Goal: Answer question/provide support: Answer question/provide support

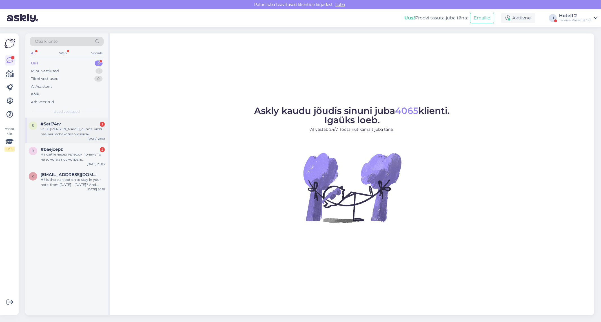
click at [63, 123] on div "#5etj74tv 1" at bounding box center [73, 124] width 64 height 5
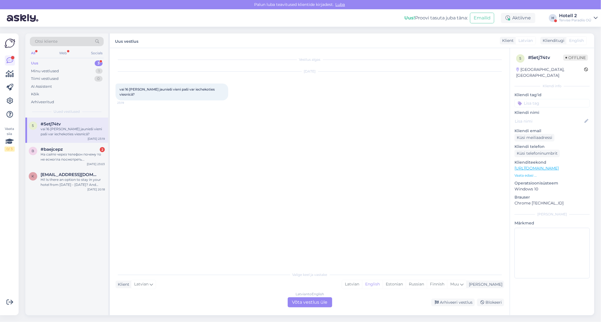
click at [296, 302] on div "Latvian to English Võta vestlus üle" at bounding box center [309, 303] width 44 height 10
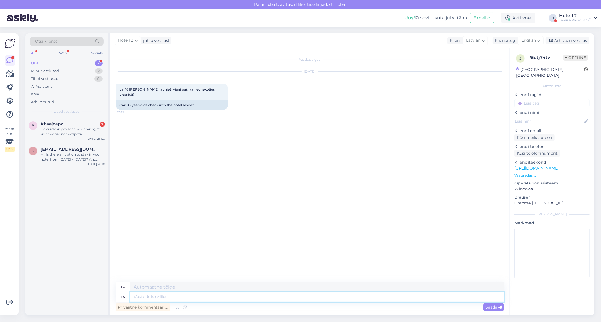
click at [162, 299] on textarea at bounding box center [317, 298] width 374 height 10
type textarea "If y"
type textarea "[PERSON_NAME]"
type textarea "If your"
type textarea "[PERSON_NAME]"
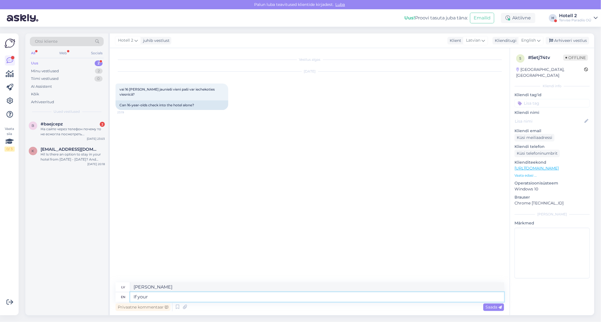
type textarea "If your c"
type textarea "[PERSON_NAME] c"
type textarea "If your"
type textarea "[PERSON_NAME]"
type textarea "I"
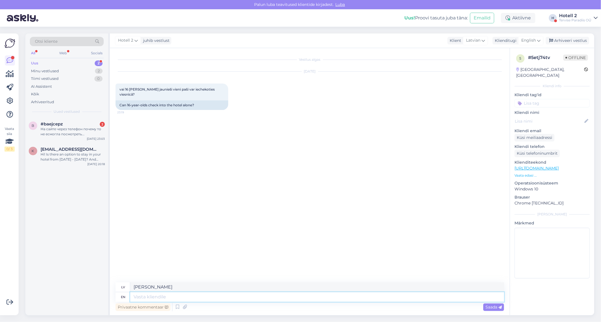
type textarea "[PERSON_NAME]"
type textarea "They c"
type textarea "Viņi"
type textarea "They can"
type textarea "Viņi var"
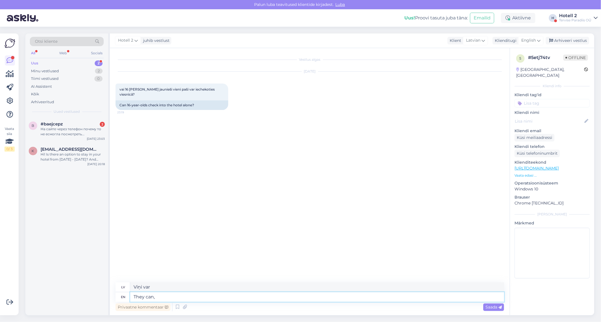
type textarea "They can, b"
type textarea "Viņi var,"
type textarea "They can, but"
type textarea "Viņi var, bet"
type textarea "They can, but fir"
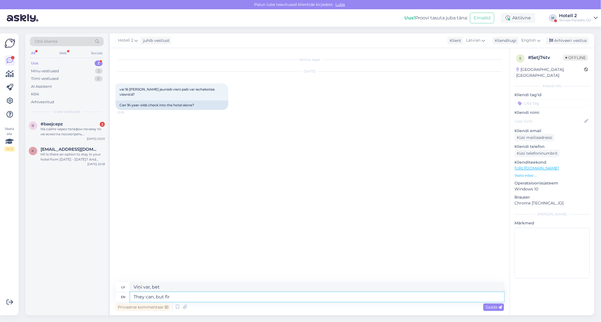
type textarea "Viņi var, bet f"
type textarea "They can, but first t"
type textarea "Viņi var, bet vispirms"
type textarea "They can, but first they"
type textarea "Viņi var, bet vispirms viņi"
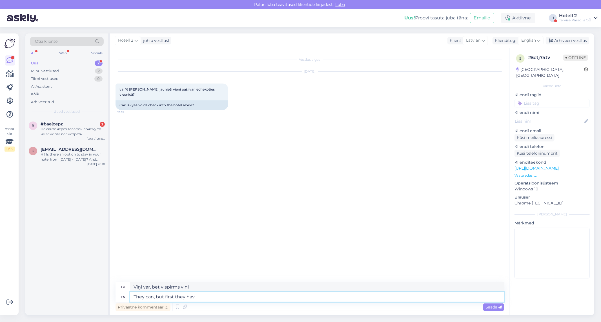
type textarea "They can, but first they ha"
type textarea "Viņi var, bet vispirms viņiem ir"
type textarea "They can, but first they"
type textarea "Viņi var, bet vispirms viņi"
type textarea "They can, but first the"
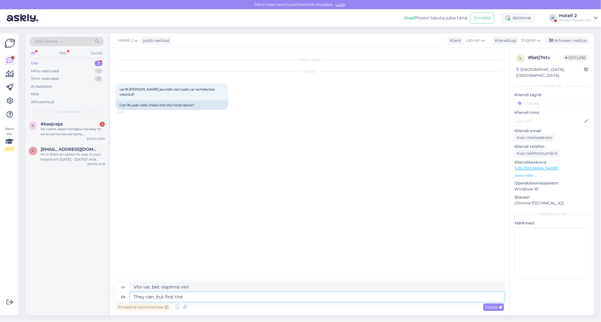
type textarea "Viņi var, bet vispirms"
type textarea "They can, but first the parents"
type textarea "Viņi var, bet vispirms vecākiem"
type textarea "They can, but first the parents have to"
type textarea "Viņi var, bet vispirms vecākiem ir"
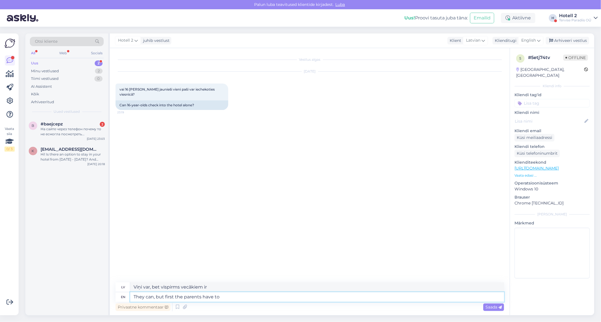
type textarea "They can, but first the parents have to"
type textarea "Viņi var, bet vispirms vecākiem tas ir jādara."
type textarea "They can, but first the parents have to fill i"
type textarea "Viņi var, bet vispirms vecākiem ir jāaizpilda"
type textarea "They can, but first the parents have to fill in a"
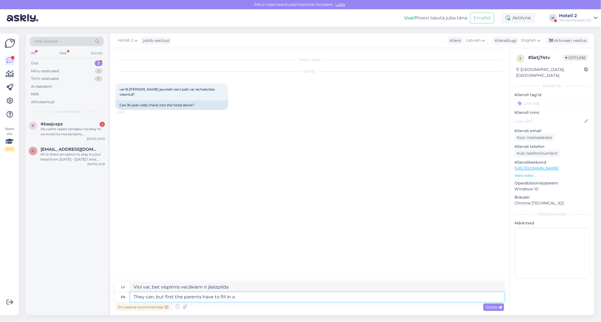
type textarea "Viņi var, bet vispirms vecākiem ir jāaizpilda veidlapa."
type textarea "They can, but first the parents have to fill in a form about a"
type textarea "Viņi var, bet vispirms vecākiem ir jāaizpilda veidlapa par"
type textarea "They can, but first the parents have to fill in a form about a mini"
type textarea "Viņi var, bet vispirms vecākiem ir jāaizpilda veidlapa par mini [PERSON_NAME]."
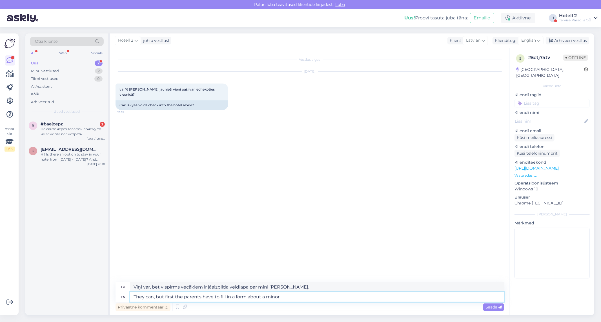
type textarea "They can, but first the parents have to fill in a form about a minor"
type textarea "Viņi var, bet vispirms vecākiem ir jāaizpilda veidlapa par nepilngadīgo personu."
type textarea "They can, but first the parents have to fill in a form about a"
type textarea "Viņi var, bet vispirms vecākiem ir jāaizpilda veidlapa par"
type textarea "They can, but first the parents have to fill in a form about it."
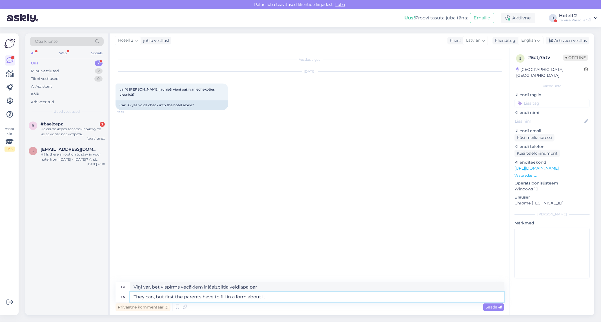
type textarea "Viņi var, bet vispirms vecākiem par to ir jāaizpilda veidlapa."
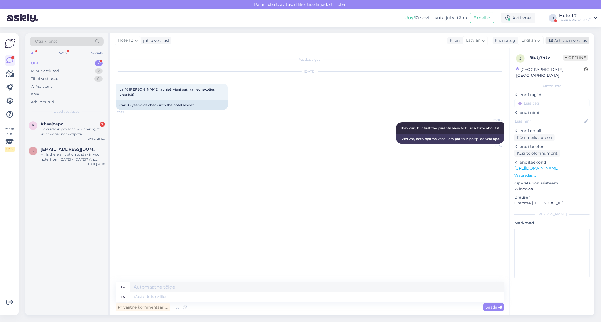
click at [559, 41] on div "Arhiveeri vestlus" at bounding box center [566, 41] width 43 height 8
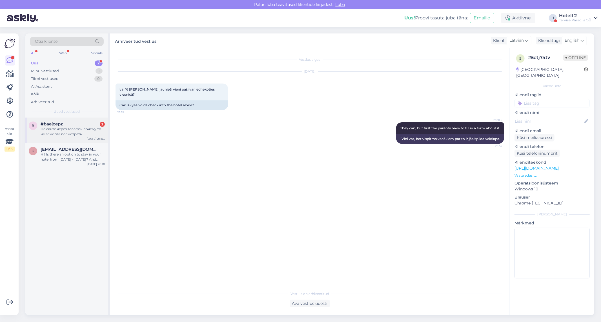
click at [63, 131] on div "На сайте через телефон почему то не есмогла посмотреть..." at bounding box center [73, 132] width 64 height 10
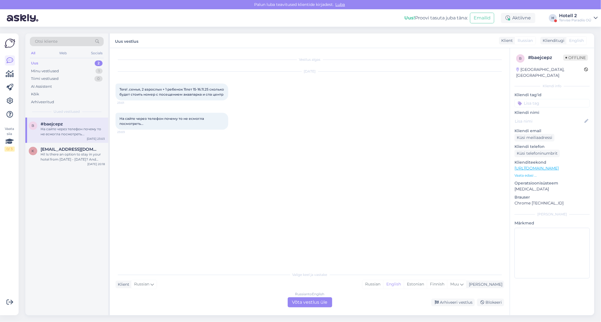
click at [303, 306] on div "Russian to English Võta vestlus üle" at bounding box center [309, 303] width 44 height 10
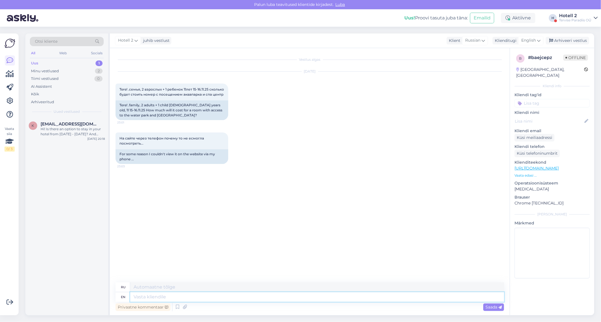
click at [152, 299] on textarea at bounding box center [317, 298] width 374 height 10
type textarea "Hello!"
type textarea "Привет"
type textarea "Hello!"
type textarea "Привет!"
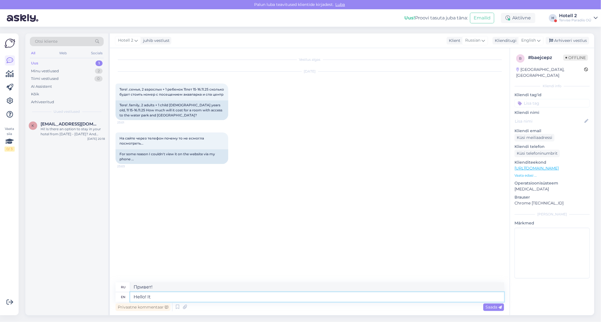
type textarea "Hello! It s"
type textarea "Привет! Это"
type textarea "Hello! It showa"
type textarea "Привет! Это шоу"
type textarea "Hello! It shows o"
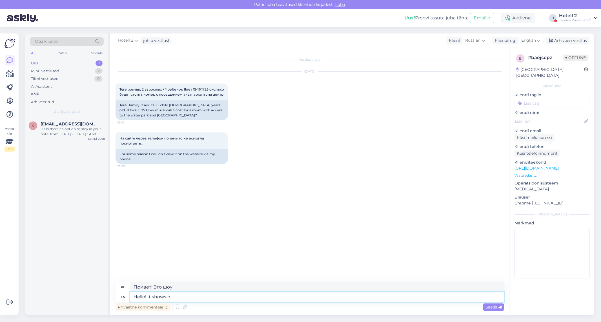
type textarea "Привет! Это показывает."
type textarea "Hello! It shows online"
type textarea "Привет! Это видно онлайн."
type textarea "Hello! It shows online 298€ fo"
type textarea "Привет! Онлайн показывает 298 евро."
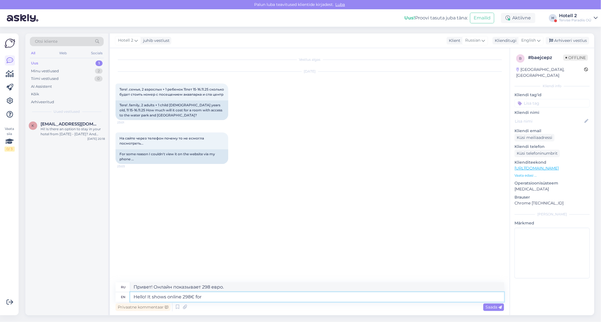
type textarea "Hello! It shows online 298€ for a"
type textarea "Привет! Онлайн показывает 298 евро за"
type textarea "Hello! It shows online 298€ for a family"
type textarea "Привет! Онлайн показывает 298 евро для семьи."
type textarea "Hello! It shows online 298€ for a family room."
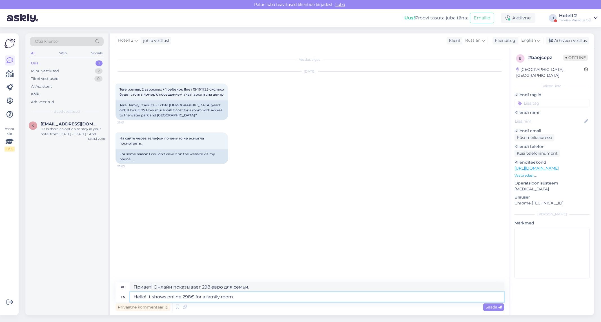
type textarea "Здравствуйте! На сайте указано 298 евро за семейный номер."
type textarea "Hello! It shows online 298€ for a family room. As the"
type textarea "Здравствуйте! На сайте указано, что семейный номер стоит 298 евро."
type textarea "Hello! It shows online 298€ for a family room. As the"
type textarea "Здравствуйте! В интернете указано, что семейный номер стоит 298 евро."
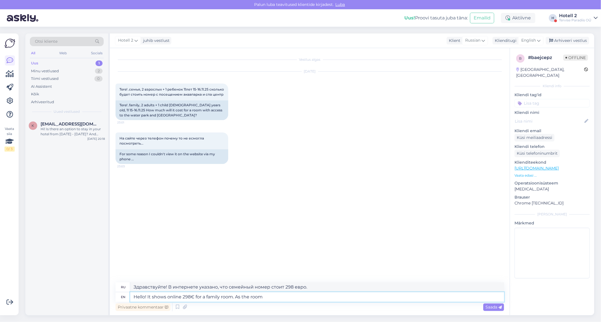
type textarea "Hello! It shows online 298€ for a family room. As the room"
type textarea "Здравствуйте! На сайте указано, что семейный номер стоит 298 евро. Как и номер"
type textarea "Hello! It shows online 298€ for a family room. As the room is for"
type textarea "Здравствуйте! На сайте указано, что семейный номер стоит 298 евро. Поскольку но…"
type textarea "Hello! It shows online 298€ for a family room. As the room is for"
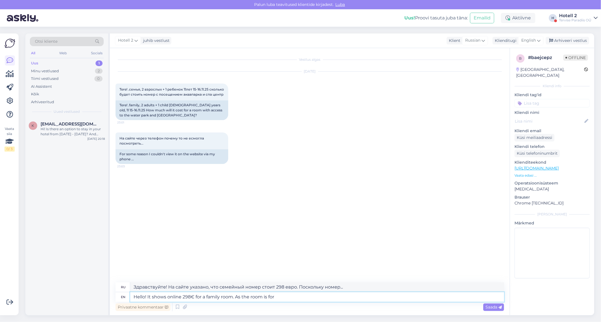
type textarea "Здравствуйте! На сайте указано, что семейный номер стоит 298 евро. Поскольку но…"
type textarea "Hello! It shows online 298€ for a family room. As the"
type textarea "Здравствуйте! На сайте указано, что семейный номер стоит 298 евро. Как и номер"
type textarea "Hello! It shows online 298€ for a family room. As the"
type textarea "Здравствуйте! В интернете указано, что семейный номер стоит 298 евро."
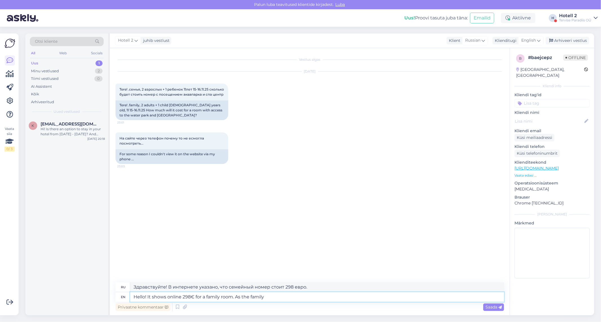
type textarea "Hello! It shows online 298€ for a family room. As the family"
type textarea "Здравствуйте! Онлайн показывает 298 евро за семейный номер. Поскольку семья..."
type textarea "Hello! It shows online 298€ for a family room. As the family room"
type textarea "Здравствуйте! Онлайн показывает 298 евро за семейный номер. Семейный номер..."
type textarea "Hello! It shows online 298€ for a family room. As the family room is"
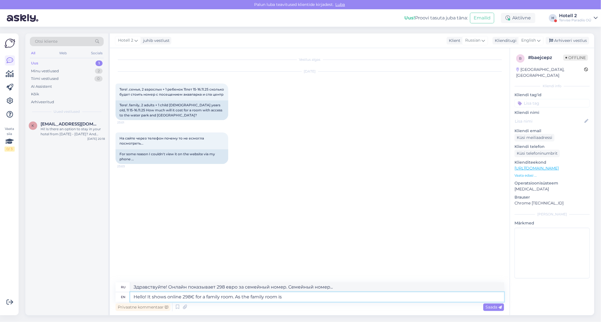
type textarea "Здравствуйте! Онлайн показывает 298 евро за семейный номер. Поскольку семейный …"
type textarea "Hello! It shows online 298€ for a family room. As the family room is for"
type textarea "Здравствуйте! На сайте указано, что семейный номер стоит 298 евро. Поскольку се…"
type textarea "Hello! It shows online 298€ for a family room. As the family room is for 4 p"
type textarea "Здравствуйте! На сайте указано, что семейный номер стоит 298 евро. Поскольку се…"
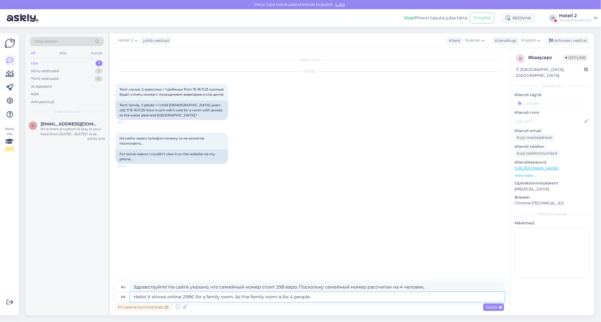
type textarea "Hello! It shows online 298€ for a family room. As the family room is for 4 peop…"
type textarea "Здравствуйте! На сайте указано, что семейный номер стоит 298 евро. Поскольку но…"
type textarea "Hello! It shows online 298€ for a family room. As the family room is for 4 peop…"
type textarea "Здравствуйте! На сайте указано, что семейный номер стоит 298 евро. Поскольку се…"
type textarea "Hello! It shows online 298€ for a family room. As the family room is for 4 peop…"
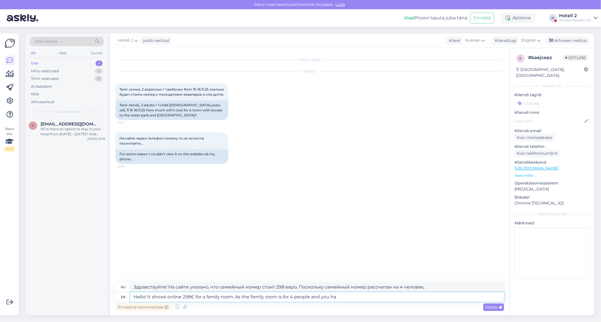
type textarea "Здравствуйте! На сайте указано, что семейный номер стоит 298 евро. Поскольку се…"
type textarea "Hello! It shows online 298€ for a family room. As the family room is for 4 peop…"
type textarea "Здравствуйте! На сайте указано, что семейный номер стоит 298 евро. Поскольку се…"
type textarea "Hello! It shows online 298€ for a family room. As the family room is for 4 peop…"
type textarea "Здравствуйте! На сайте указано 298 евро за семейный номер. Поскольку семейный н…"
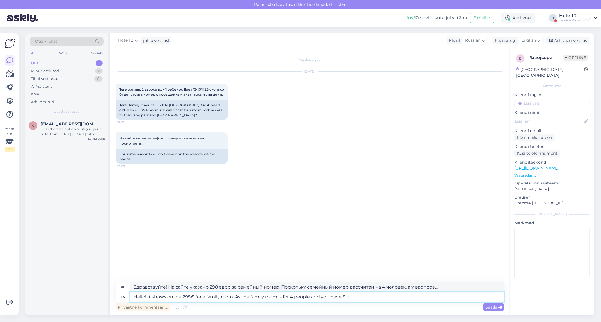
type textarea "Hello! It shows online 298€ for a family room. As the family room is for 4 peop…"
type textarea "Здравствуйте! На сайте указано 298 евро за семейный номер. Поскольку семейный н…"
type textarea "Hello! It shows online 298€ for a family room. As the family room is for 4 peop…"
type textarea "Здравствуйте! На сайте указано 298 евро за семейный номер. Поскольку семейный н…"
type textarea "Hello! It shows online 298€ for a family room. As the family room is for 4 peop…"
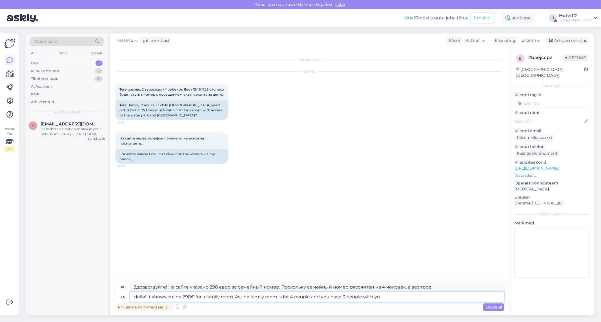
type textarea "Здравствуйте! На сайте указано, что семейный номер стоит 298 евро. Поскольку се…"
type textarea "Hello! It shows online 298€ for a family room. As the family room is for 4 peop…"
type textarea "Здравствуйте! На сайте указано 298 евро за семейный номер. Поскольку семейный н…"
type textarea "Hello! It shows online 298€ for a family room. As the family room is for 4 peop…"
type textarea "Здравствуйте! На сайте указано 298 евро за семейный номер. Поскольку семейный н…"
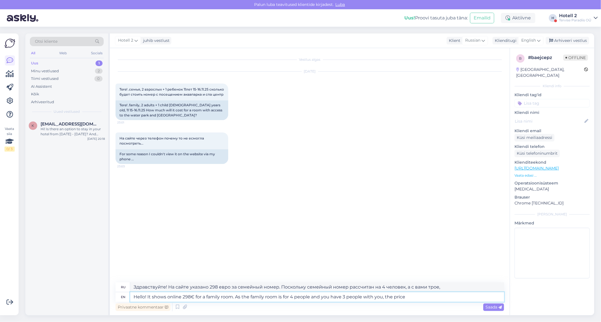
type textarea "Hello! It shows online 298€ for a family room. As the family room is for 4 peop…"
type textarea "Здравствуйте! На сайте указано 298 евро за семейный номер. Поскольку семейный н…"
type textarea "Hello! It shows online 298€ for a family room. As the family room is for 4 peop…"
type textarea "Здравствуйте! На сайте указано 298 евро за семейный номер. Поскольку семейный н…"
type textarea "Hello! It shows online 298€ for a family room. As the family room is for 4 peop…"
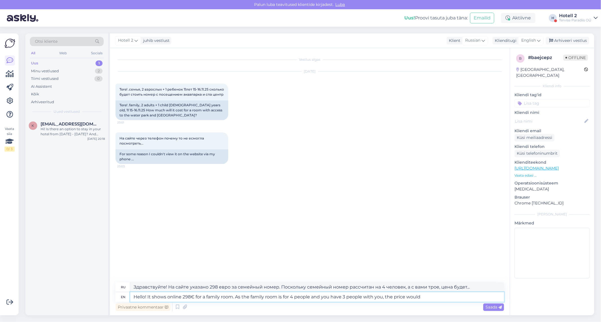
type textarea "Здравствуйте! На сайте указано, что семейный номер стоит 298 евро. Поскольку се…"
type textarea "Hello! It shows online 298€ for a family room. As the family room is for 4 peop…"
type textarea "Здравствуйте! На сайте указано 298 евро за семейный номер. Поскольку семейный н…"
type textarea "Hello! It shows online 298€ for a family room. As the family room is for 4 peop…"
type textarea "Здравствуйте! На сайте указано 298 евро за семейный номер. Поскольку семейный н…"
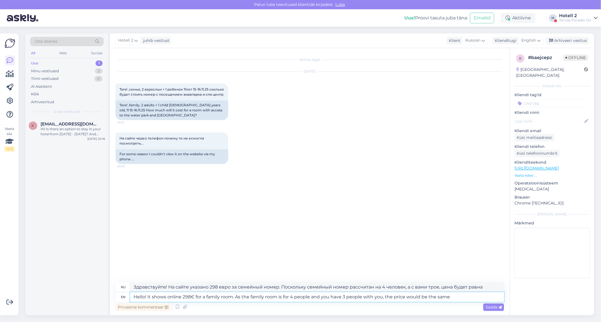
type textarea "Hello! It shows online 298€ for a family room. As the family room is for 4 peop…"
type textarea "Здравствуйте! На сайте указано 298 евро за семейный номер. Поскольку семейный н…"
click at [195, 297] on textarea "Hello! It shows online 298€ for a family room. As the family room is for 4 peop…" at bounding box center [317, 298] width 374 height 10
click at [181, 299] on textarea "Hello! It shows online 298€ for a family room. As the family room is for 4 peop…" at bounding box center [317, 298] width 374 height 10
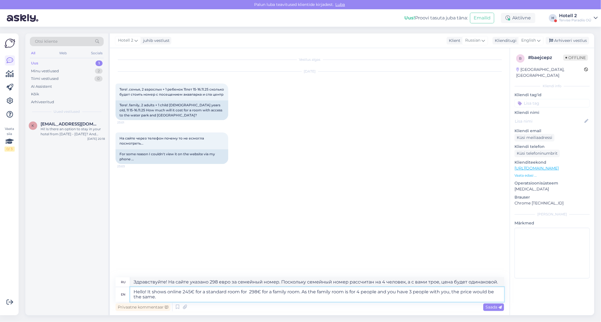
type textarea "Hello! It shows online 245€ for a standard room for 3 298€ for a family room. A…"
type textarea "Здравствуйте! На сайте указано 245 евро за стандартный номер и 298 евро за семе…"
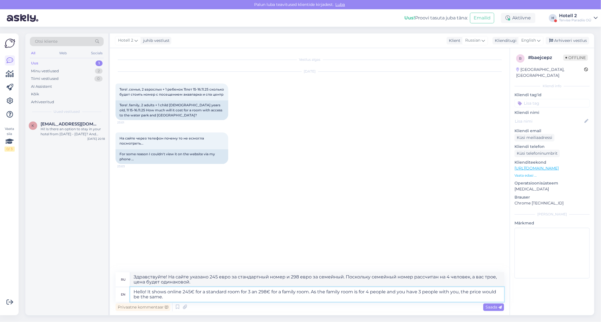
type textarea "Hello! It shows online 245€ for a standard room for 3 and 298€ for a family roo…"
type textarea "Здравствуйте! На сайте указано 245 евро за стандартный номер на троих и 298 евр…"
click at [168, 300] on textarea "Hello! It shows online 245€ for a standard room for 3 and 298€ for a family roo…" at bounding box center [317, 294] width 374 height 15
type textarea "Hello! It shows online 245€ for a standard room for 3 and 298€ for a family roo…"
type textarea "Здравствуйте! На сайте указано 245 евро за стандартный номер на троих и 298 евр…"
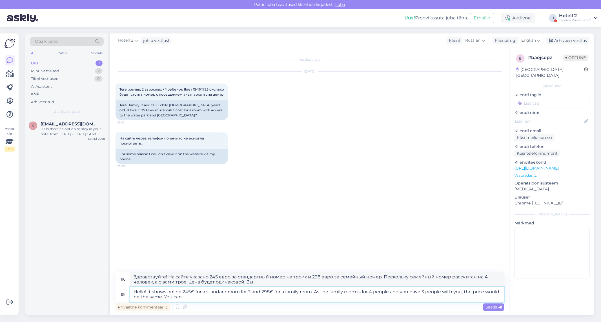
type textarea "Hello! It shows online 245€ for a standard room for 3 and 298€ for a family roo…"
type textarea "Здравствуйте! На сайте указано 245 евро за стандартный номер на троих и 298 евр…"
type textarea "Hello! It shows online 245€ for a standard room for 3 and 298€ for a family roo…"
type textarea "Здравствуйте! На сайте указано 245 евро за стандартный номер на троих и 298 евр…"
type textarea "Hello! It shows online 245€ for a standard room for 3 and 298€ for a family roo…"
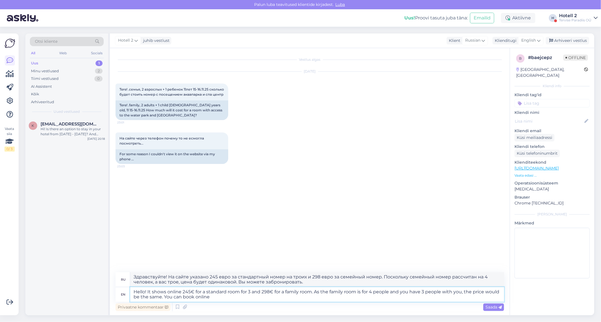
type textarea "Здравствуйте! На сайте указано, что стандартный номер на троих стоит 245 евро, …"
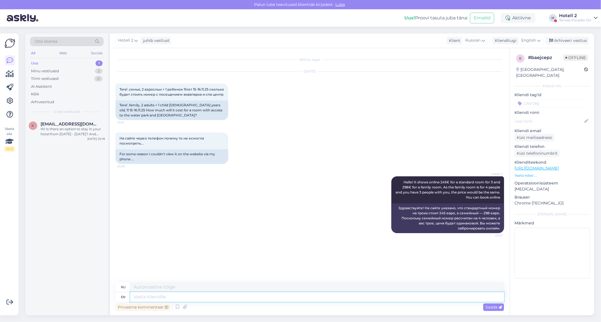
paste textarea "[URL][DOMAIN_NAME]"
type textarea "[URL][DOMAIN_NAME]"
type textarea "[URL][DOMAIN_NAME] !/accommodation/search/date/2025-11-15/2025-11-16?lang=et"
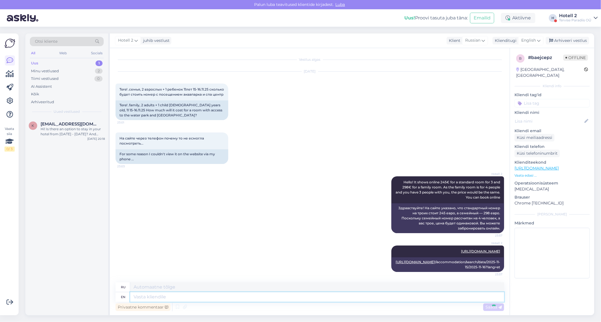
scroll to position [6, 0]
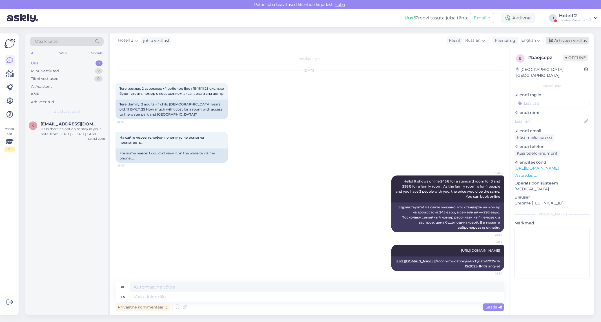
click at [556, 40] on div "Arhiveeri vestlus" at bounding box center [566, 41] width 43 height 8
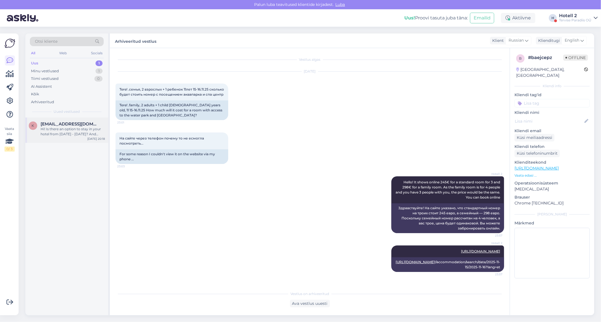
click at [63, 122] on span "[EMAIL_ADDRESS][DOMAIN_NAME]" at bounding box center [70, 124] width 59 height 5
